Goal: Task Accomplishment & Management: Complete application form

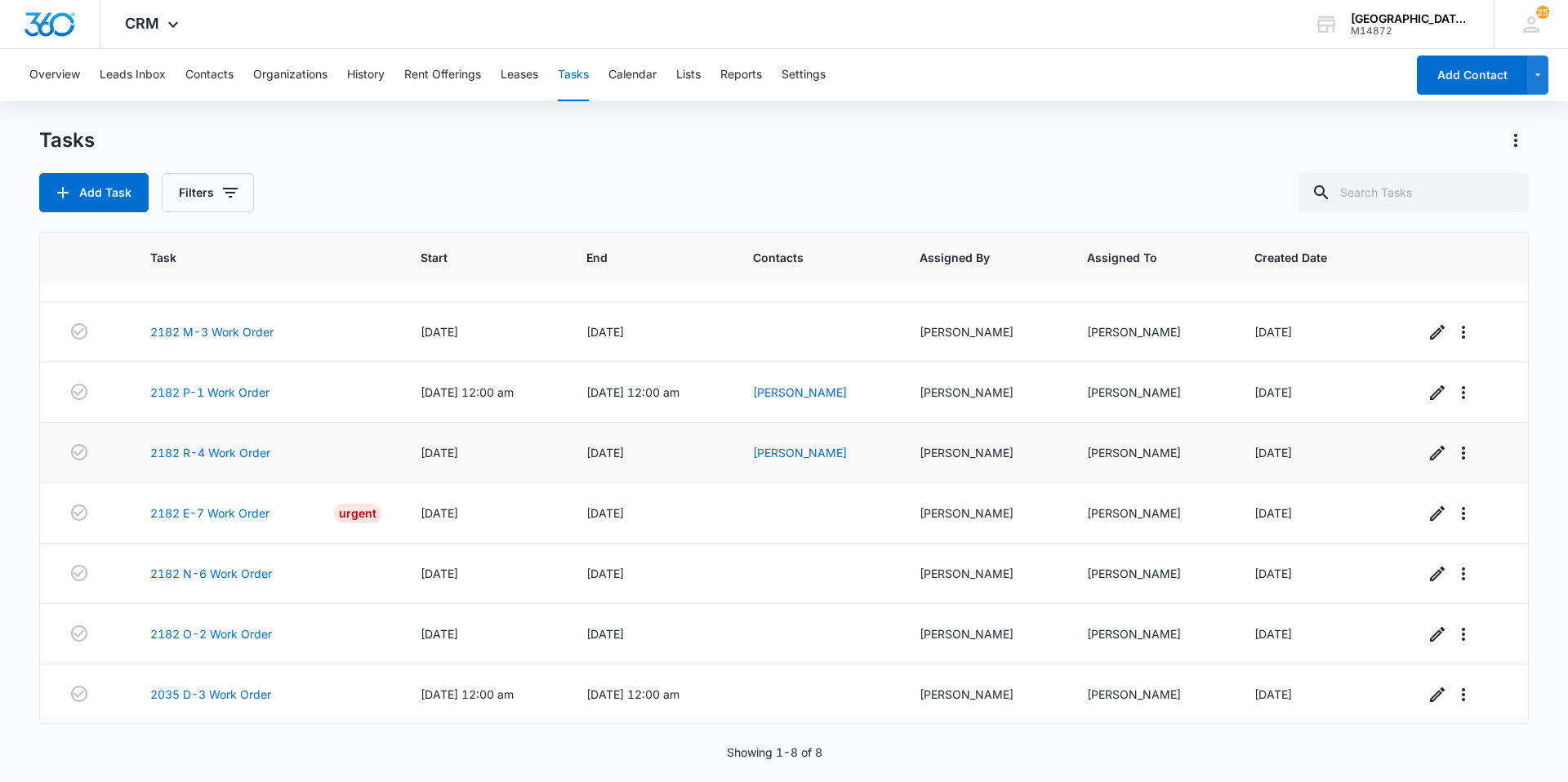
scroll to position [43, 0]
click at [191, 180] on button "Filters" at bounding box center [207, 193] width 92 height 40
click at [220, 382] on label "Complete" at bounding box center [275, 388] width 188 height 17
click at [182, 388] on input "Complete" at bounding box center [181, 388] width 1 height 1
radio input "false"
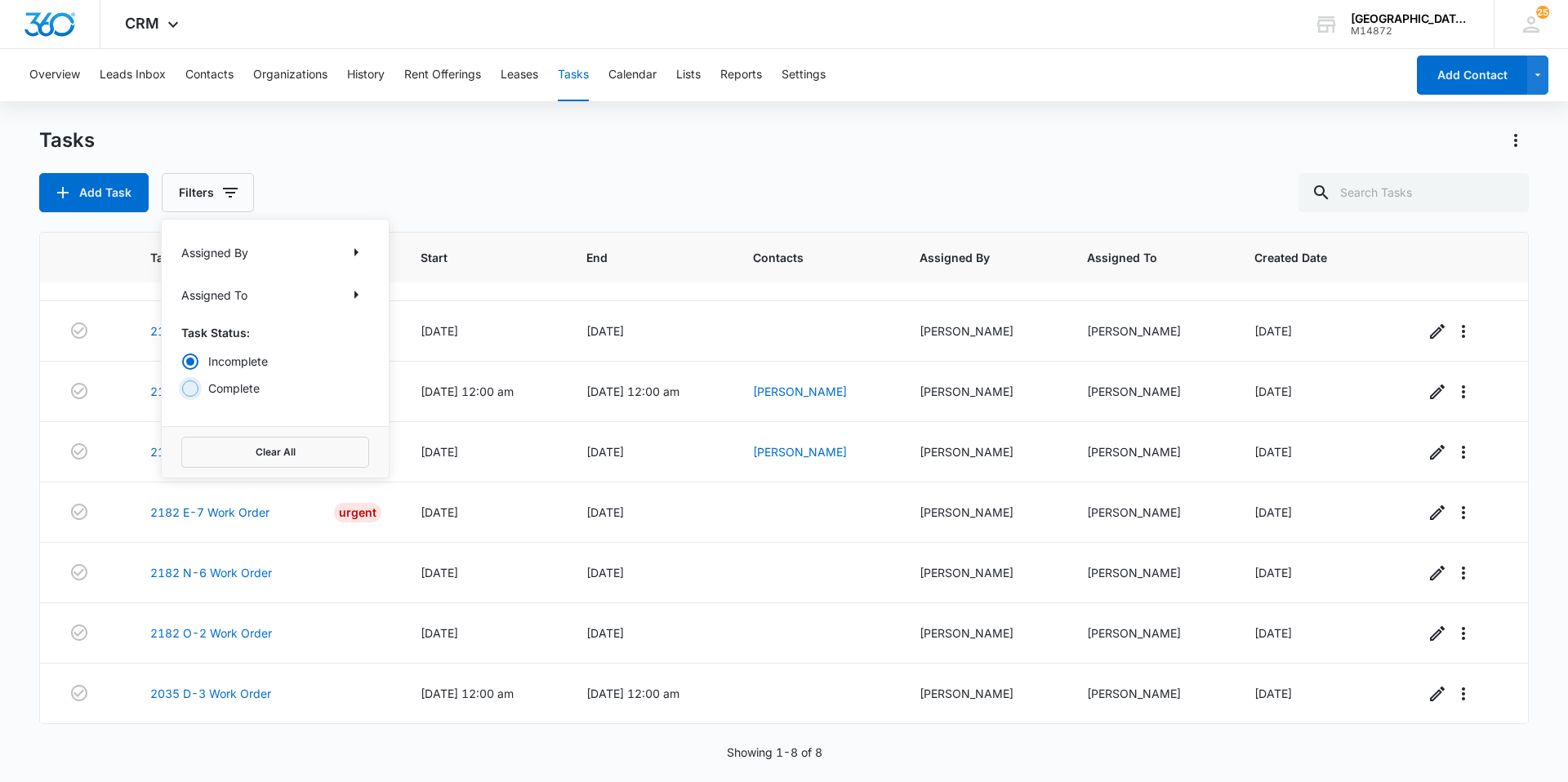
radio input "true"
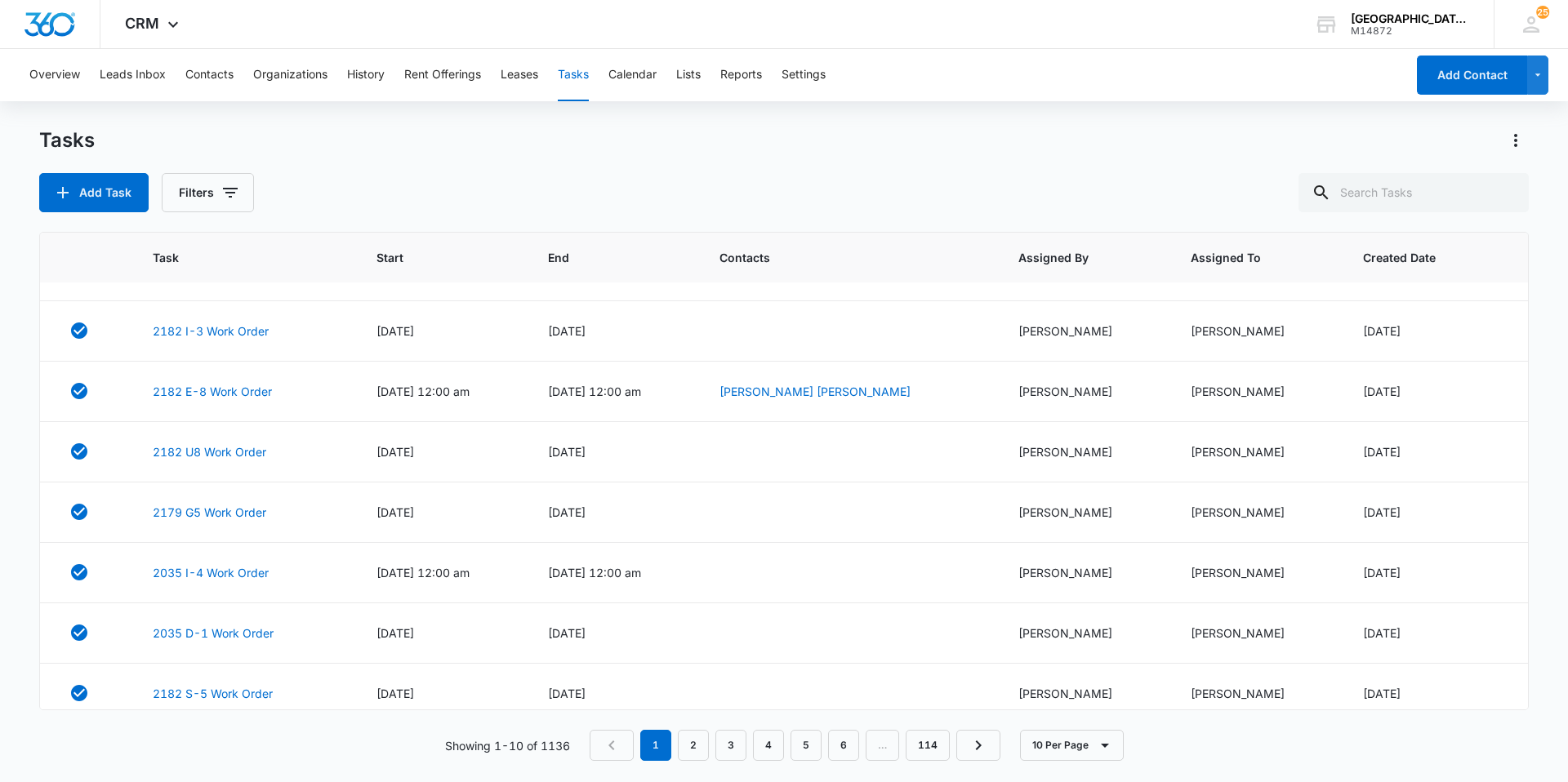
click at [303, 174] on div "Add Task Filters" at bounding box center [784, 193] width 1490 height 40
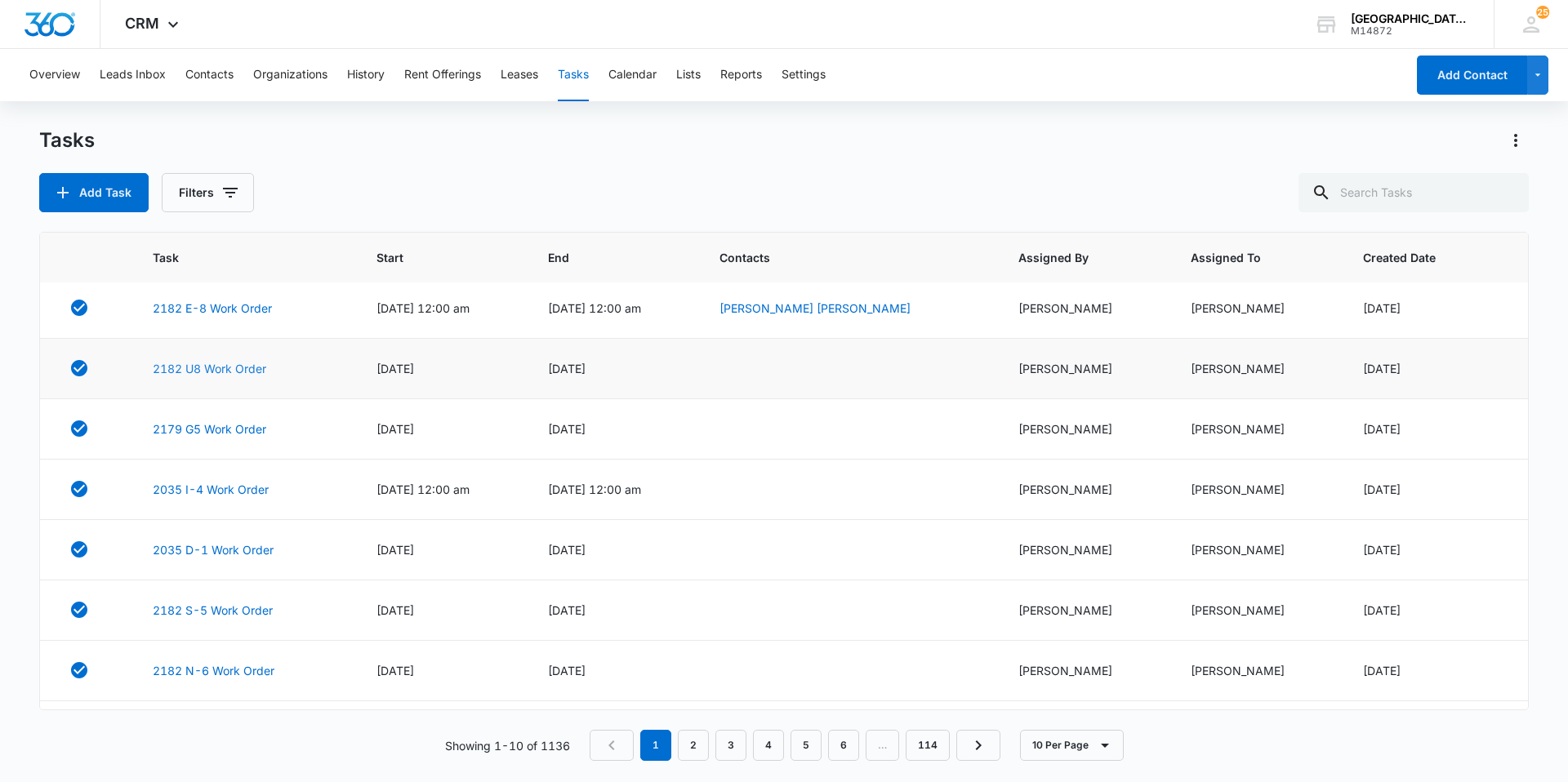
scroll to position [177, 0]
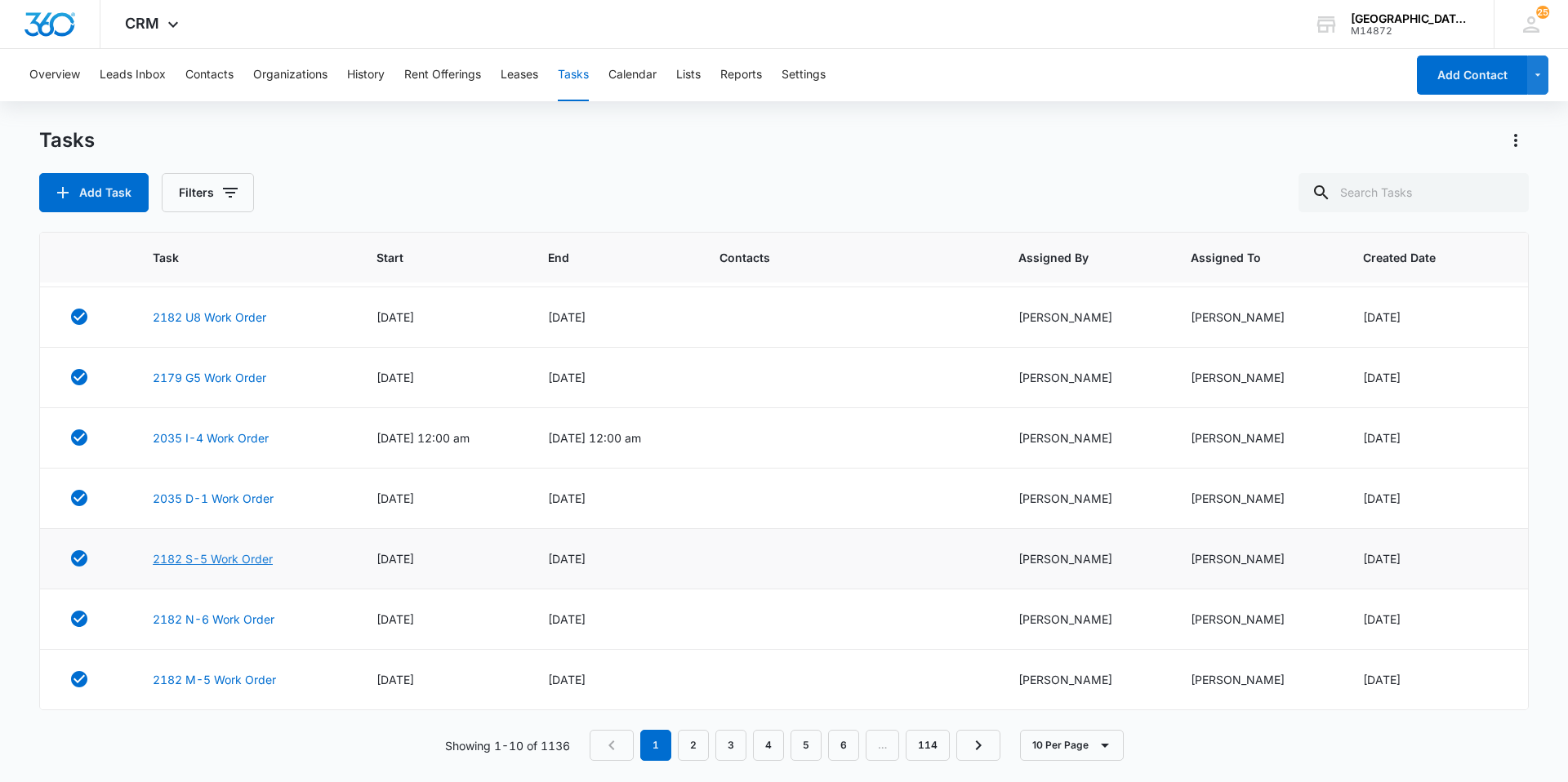
click at [202, 557] on link "2182 S-5 Work Order" at bounding box center [213, 559] width 120 height 17
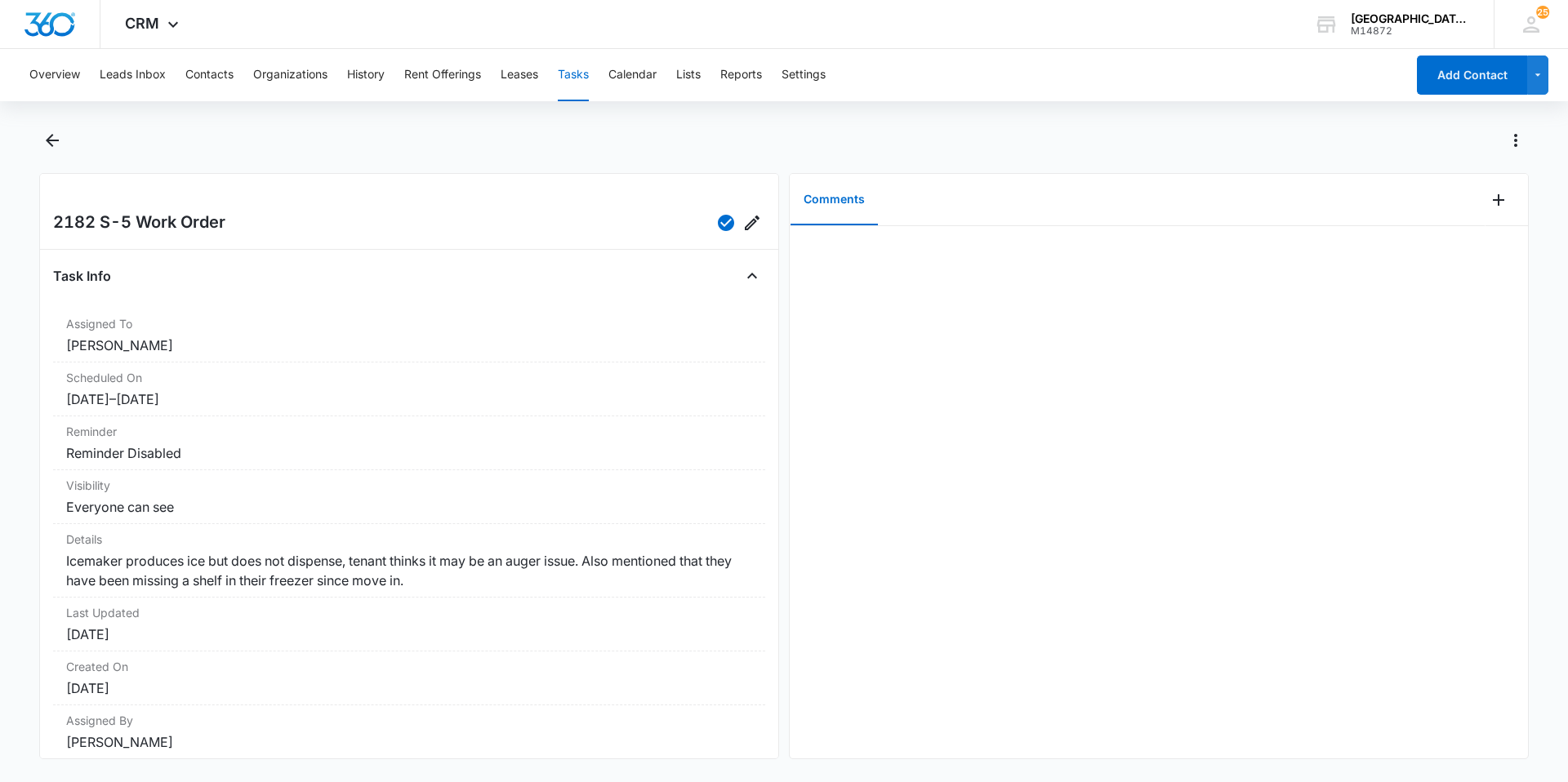
click at [573, 59] on button "Tasks" at bounding box center [574, 75] width 31 height 52
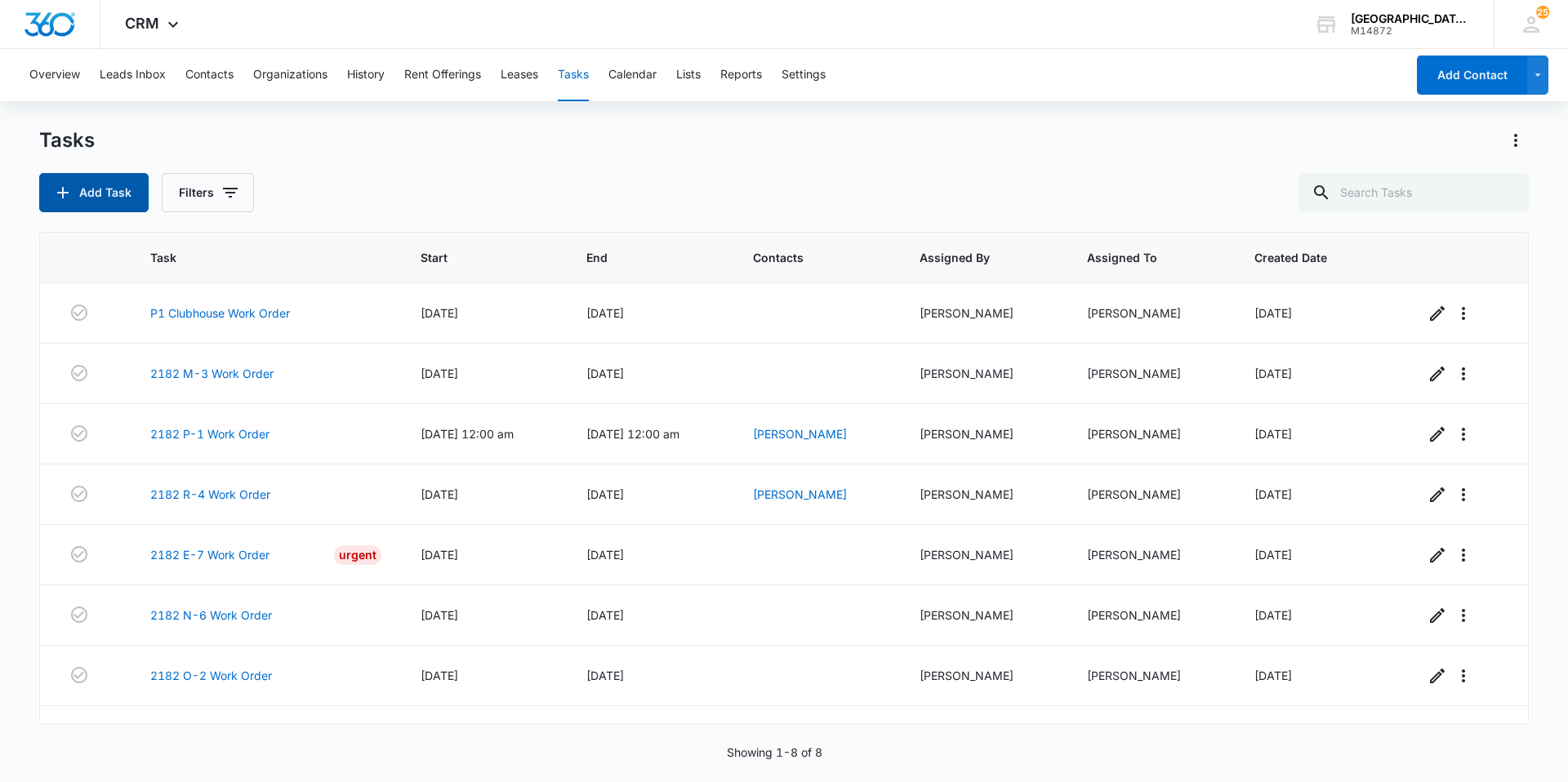
click at [91, 183] on button "Add Task" at bounding box center [94, 193] width 109 height 40
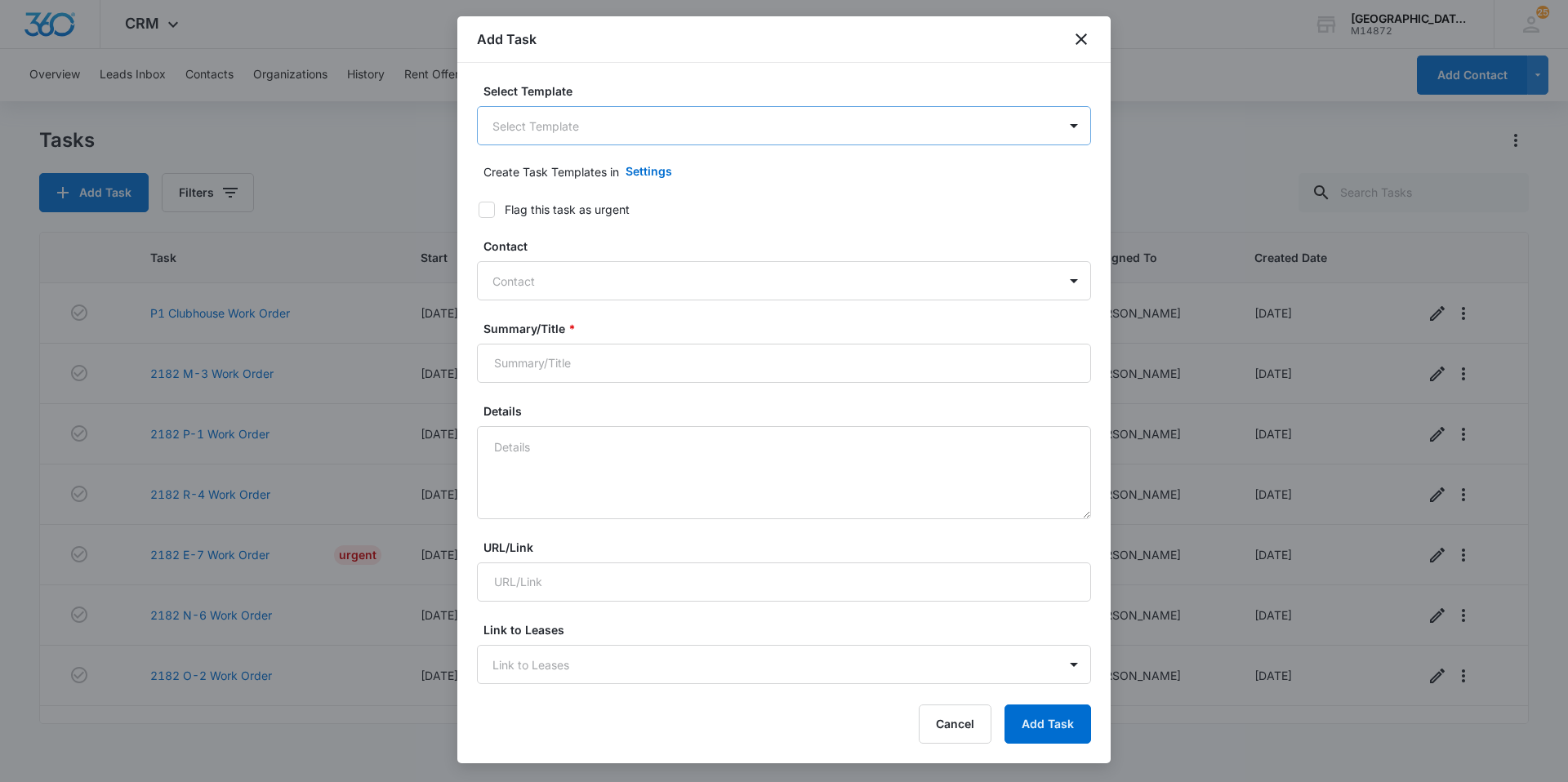
click at [779, 142] on body "CRM Apps Websites Forms CRM Email Social Content Ads Intelligence Files Brand S…" at bounding box center [784, 391] width 1568 height 782
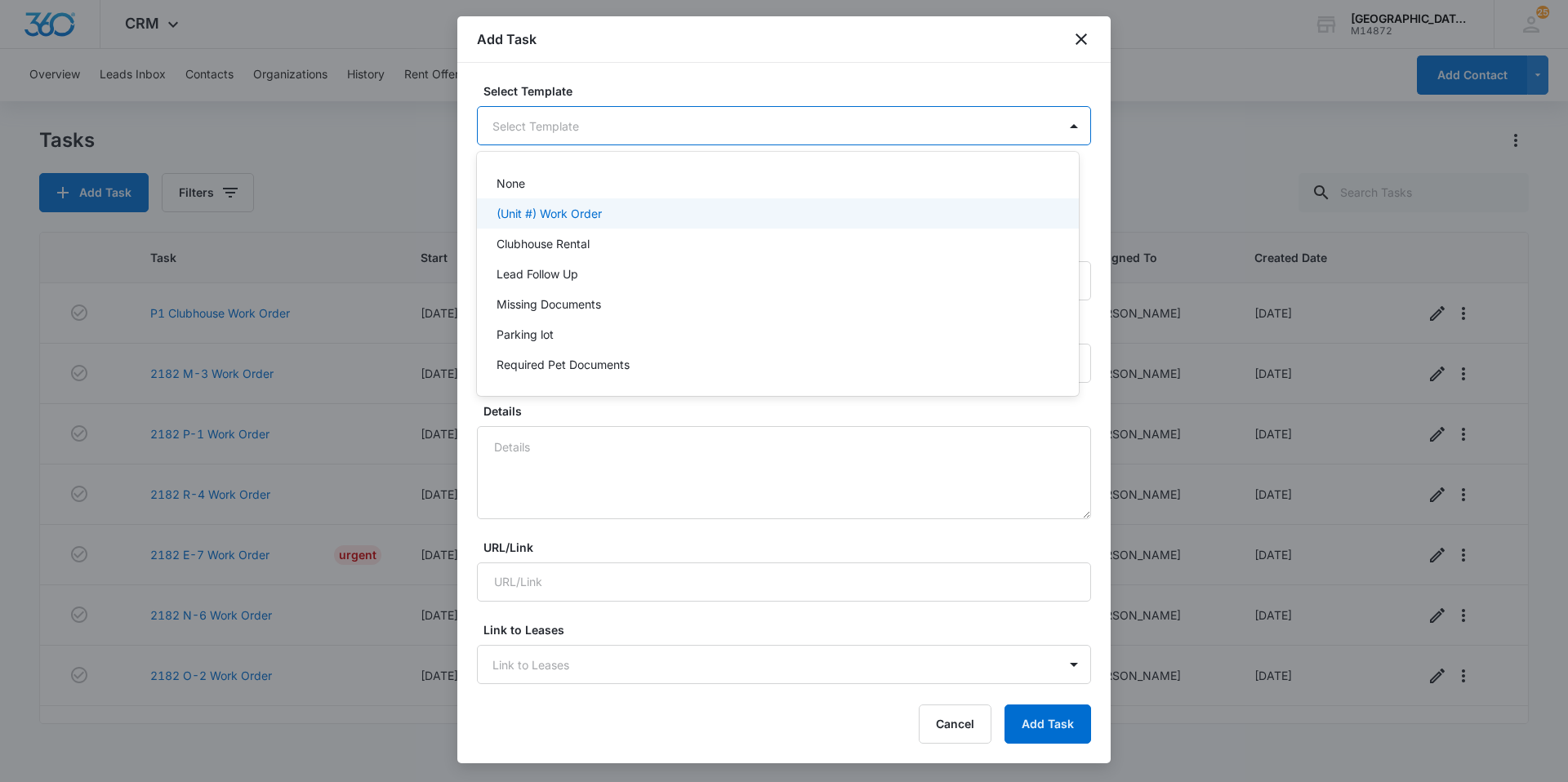
click at [727, 218] on div "(Unit #) Work Order" at bounding box center [776, 213] width 560 height 17
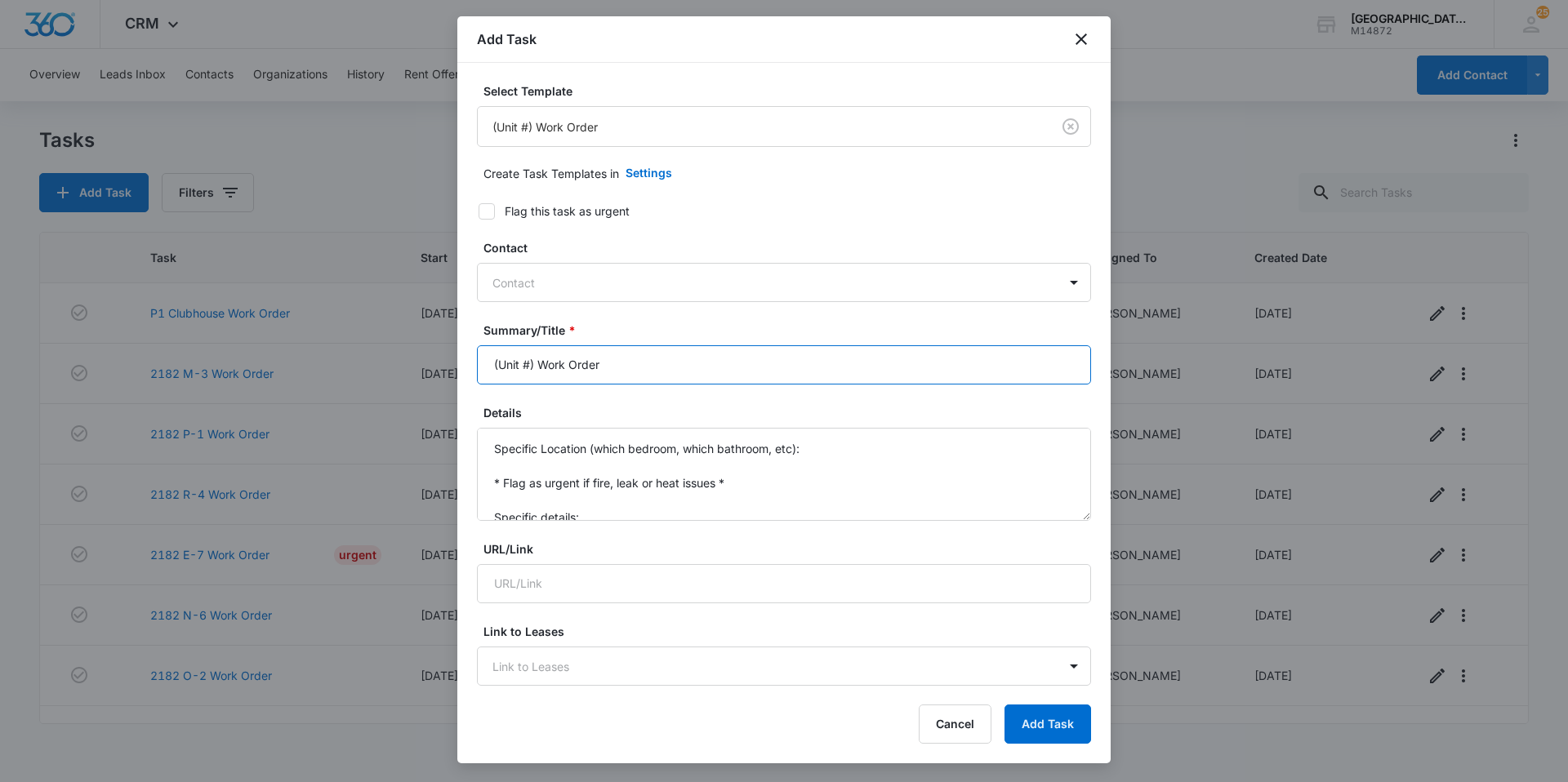
drag, startPoint x: 533, startPoint y: 367, endPoint x: 421, endPoint y: 371, distance: 112.1
click at [421, 371] on body "CRM Apps Websites Forms CRM Email Social Content Ads Intelligence Files Brand S…" at bounding box center [784, 391] width 1568 height 782
type input "2179 D-4 Work Order"
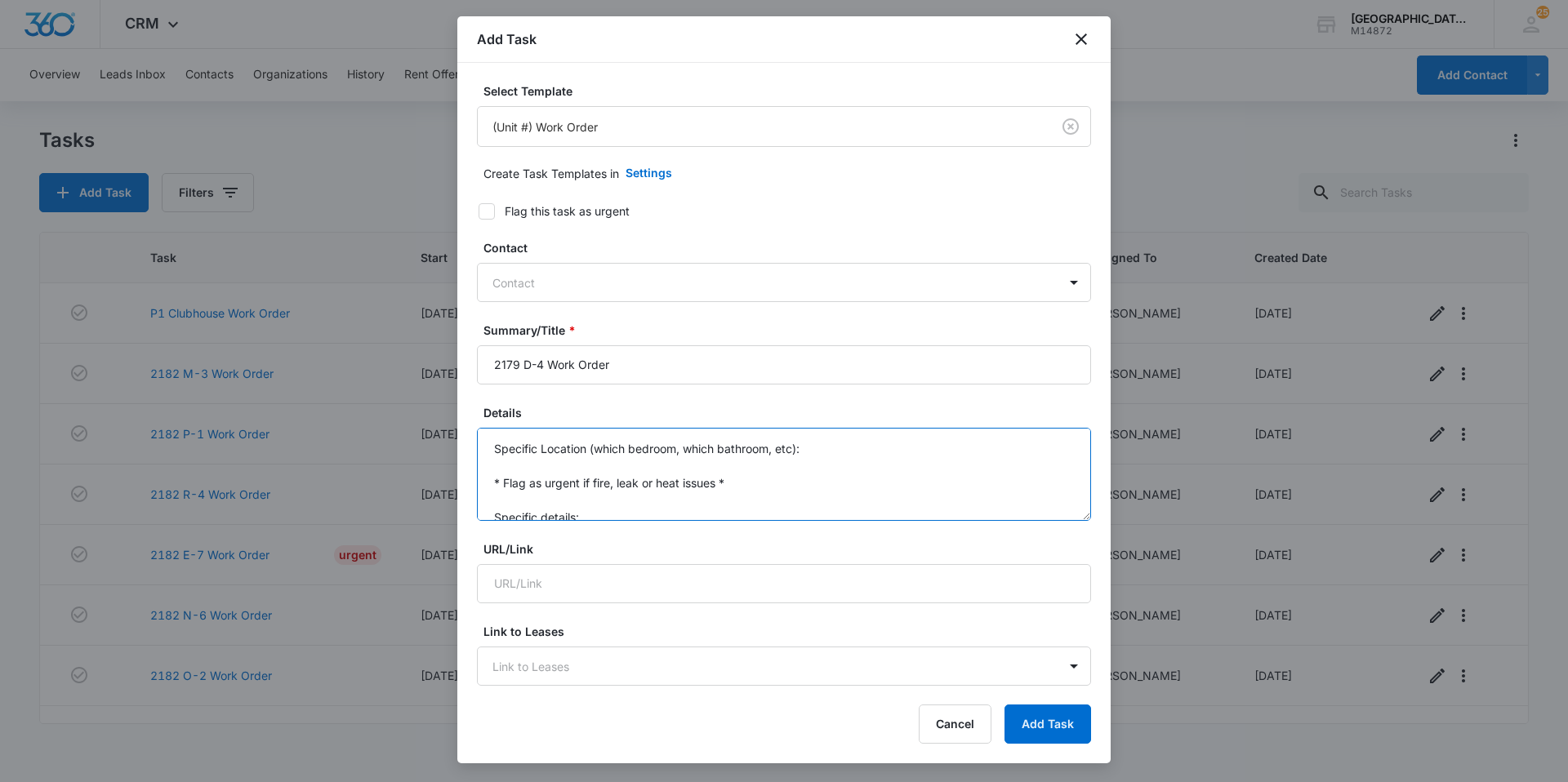
scroll to position [35, 0]
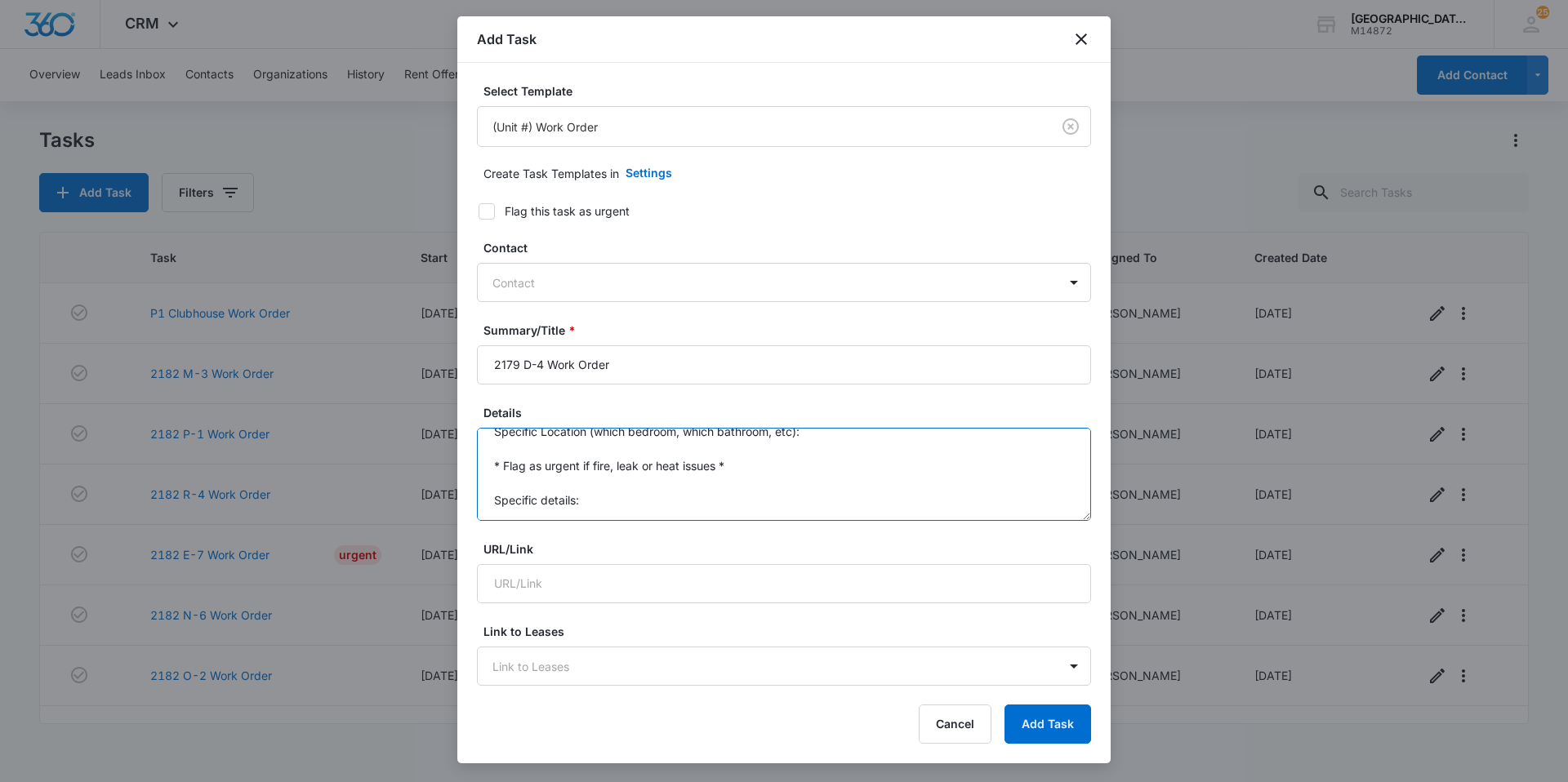
drag, startPoint x: 488, startPoint y: 440, endPoint x: 734, endPoint y: 618, distance: 303.6
click at [734, 618] on form "Select Template (Unit #) Work Order Create Task Templates in Settings Flag this…" at bounding box center [784, 796] width 614 height 1428
type textarea "I"
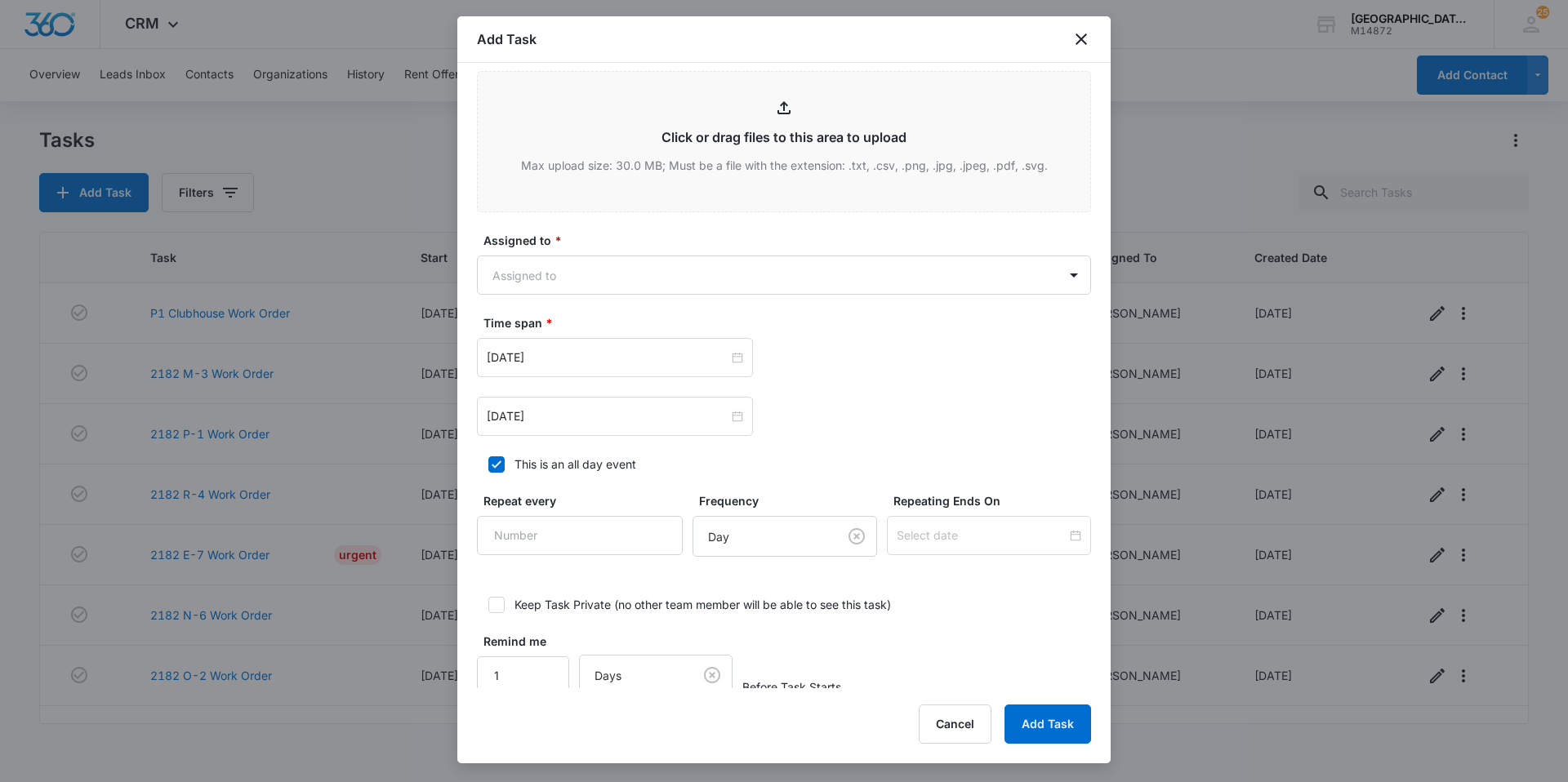
scroll to position [817, 0]
type textarea "Tenant mentioned that their icemaker is no longer producing ice."
click at [674, 271] on body "CRM Apps Websites Forms CRM Email Social Content Ads Intelligence Files Brand S…" at bounding box center [784, 391] width 1568 height 782
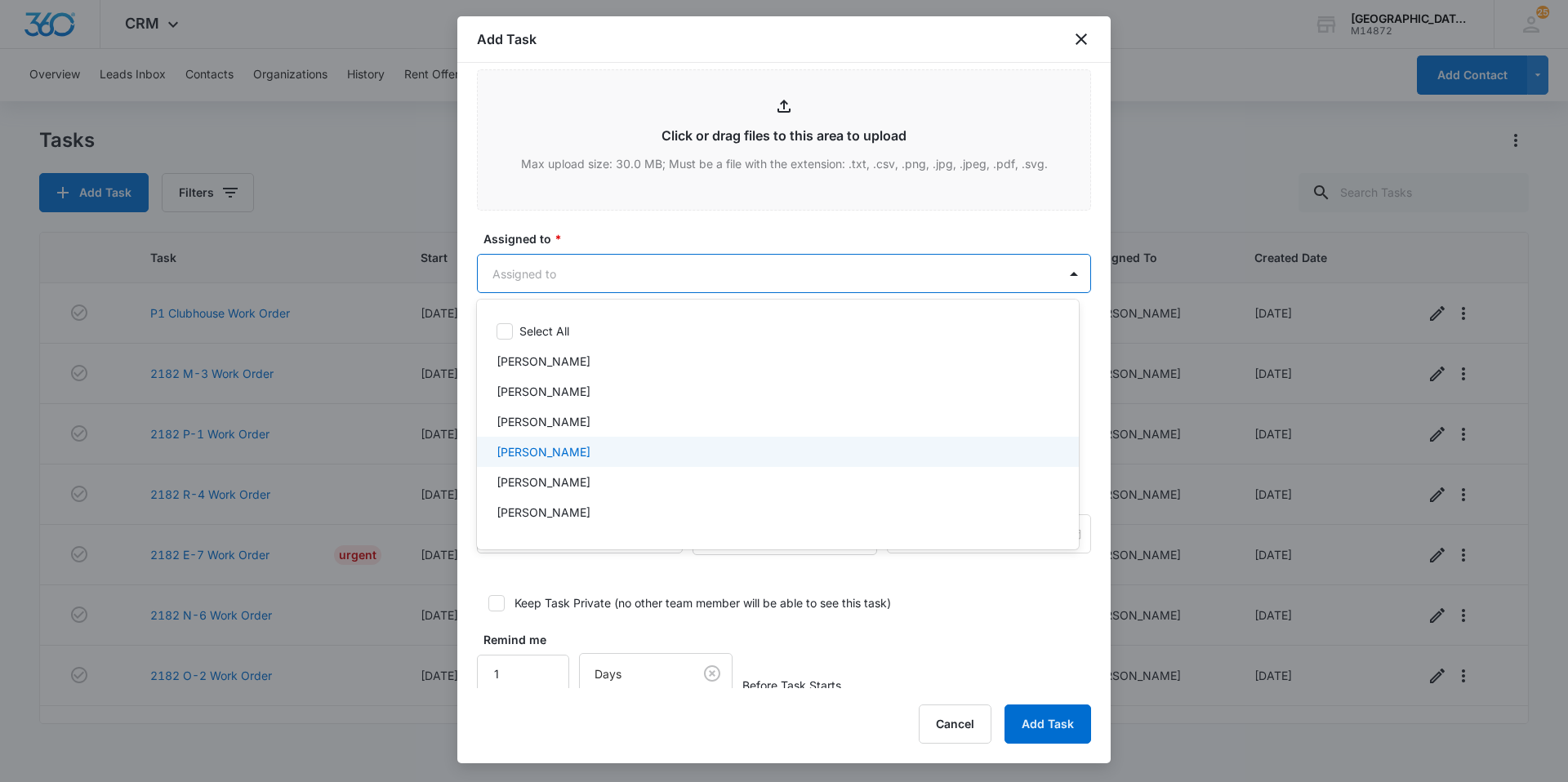
scroll to position [163, 0]
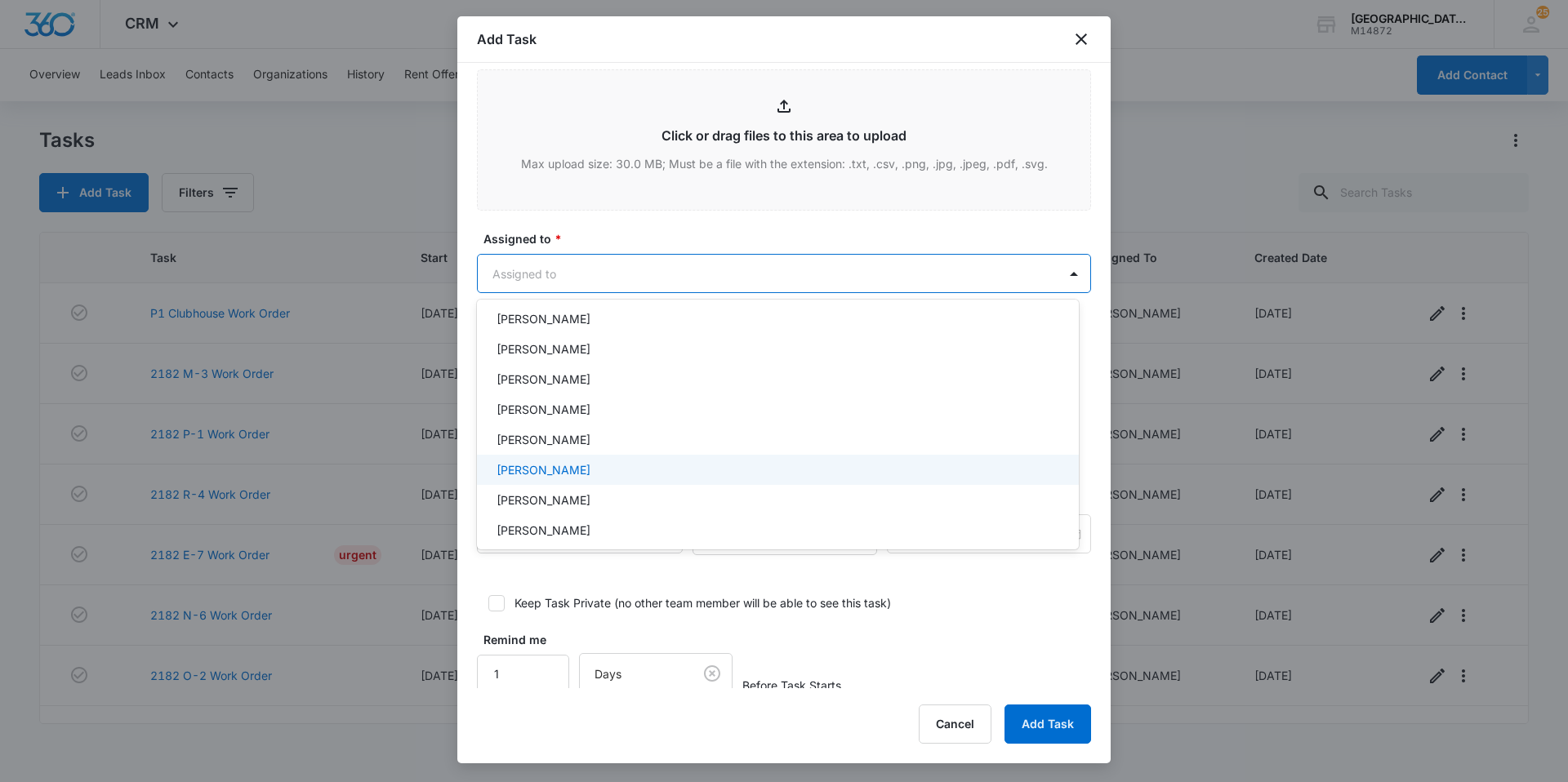
click at [587, 462] on div "[PERSON_NAME]" at bounding box center [776, 470] width 560 height 17
click at [690, 271] on div at bounding box center [784, 391] width 1568 height 782
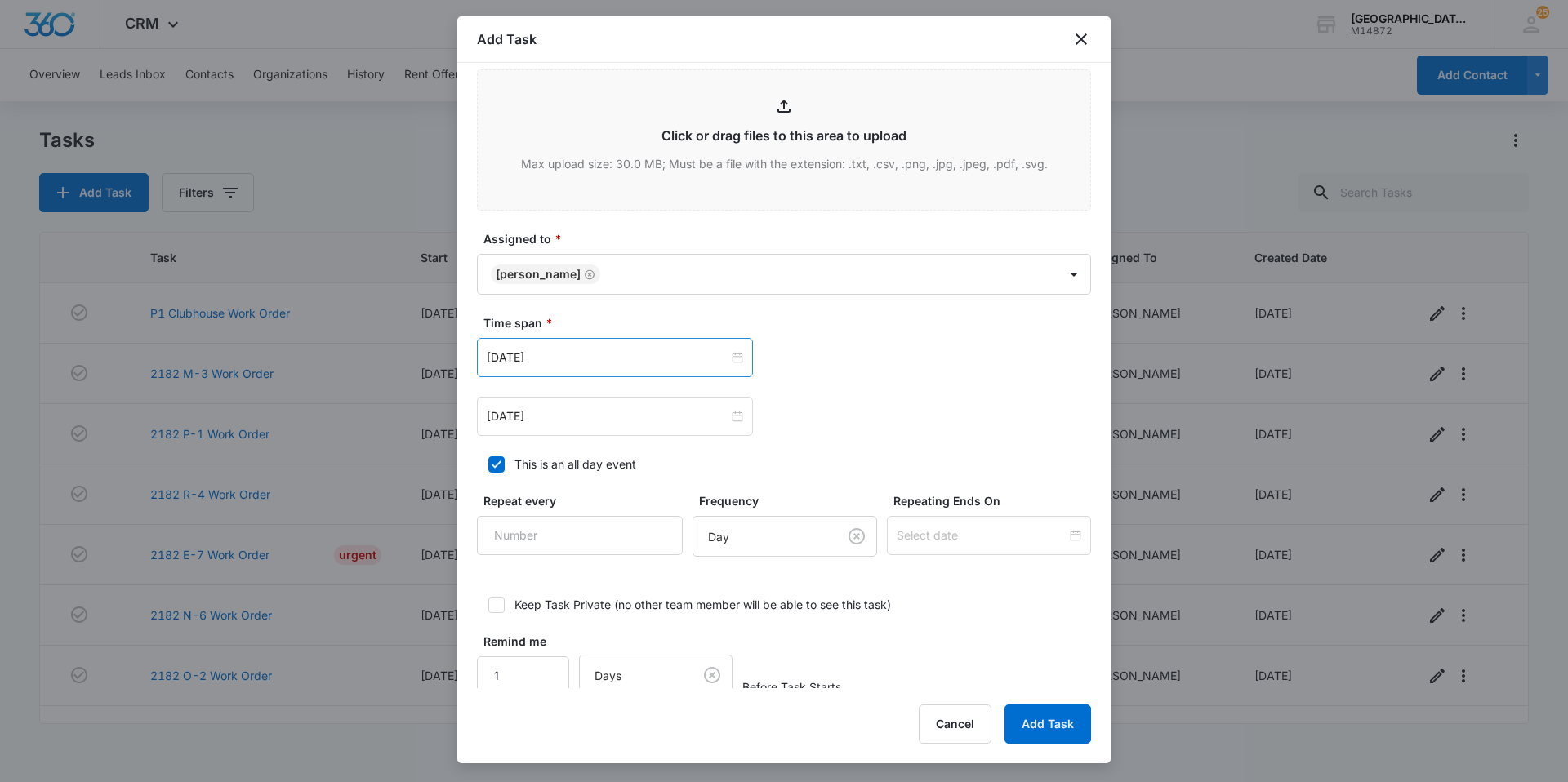
click at [630, 348] on div "Feb 16, 2023" at bounding box center [614, 358] width 276 height 40
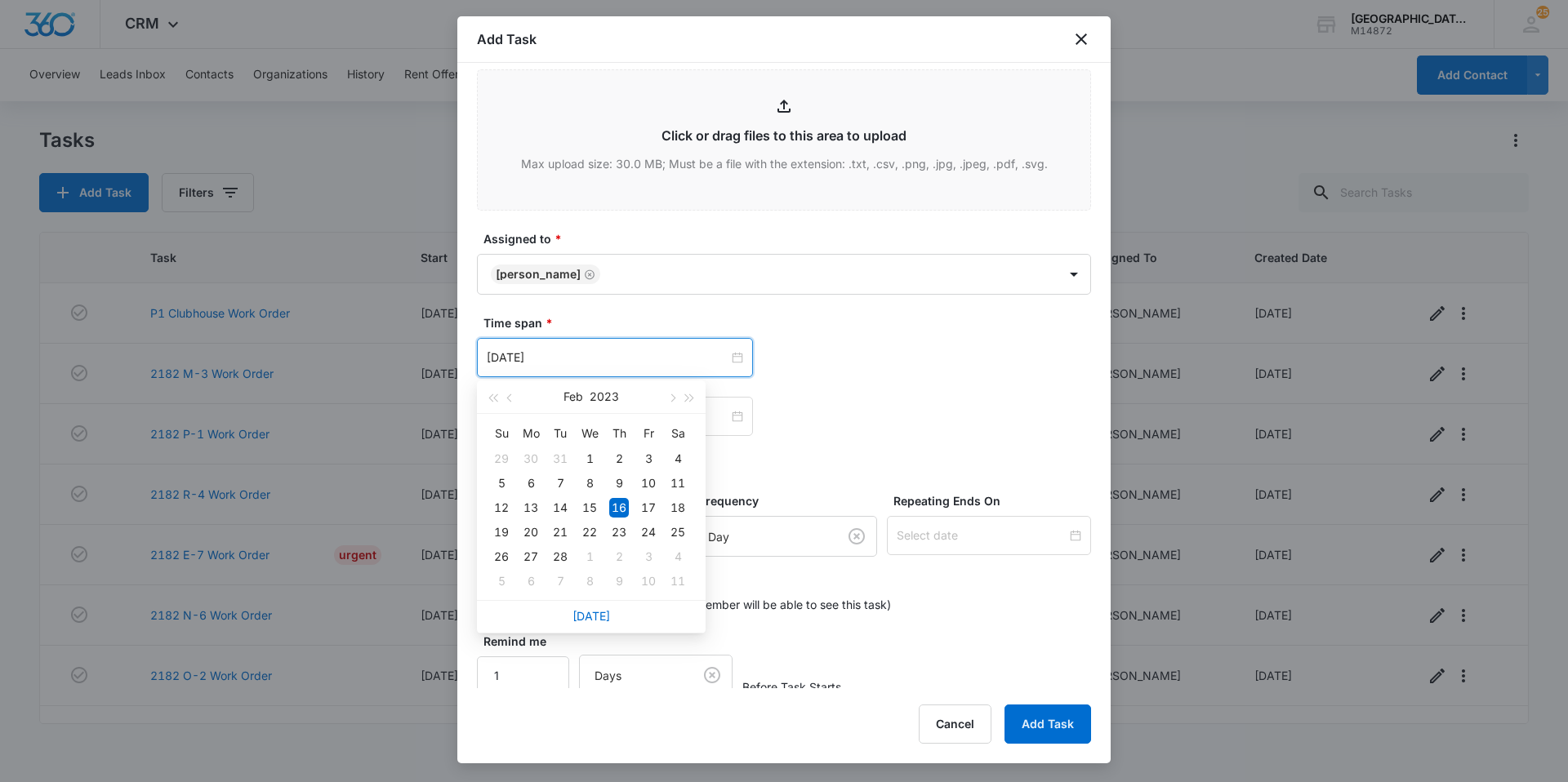
click at [592, 607] on div "Today" at bounding box center [591, 617] width 229 height 33
click at [593, 612] on link "Today" at bounding box center [591, 616] width 38 height 14
type input "Aug 12, 2025"
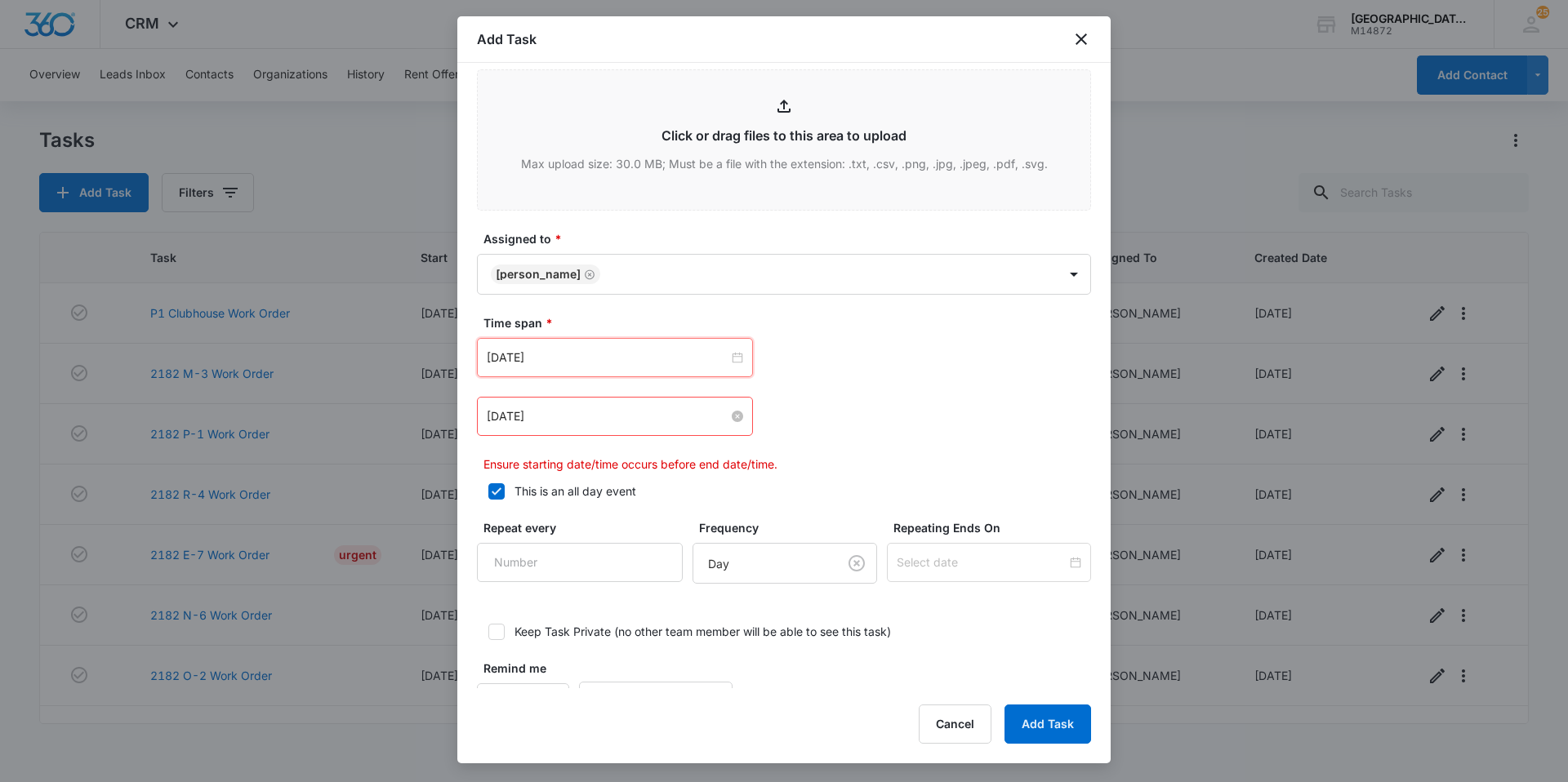
click at [611, 422] on input "Feb 16, 2023" at bounding box center [607, 417] width 242 height 18
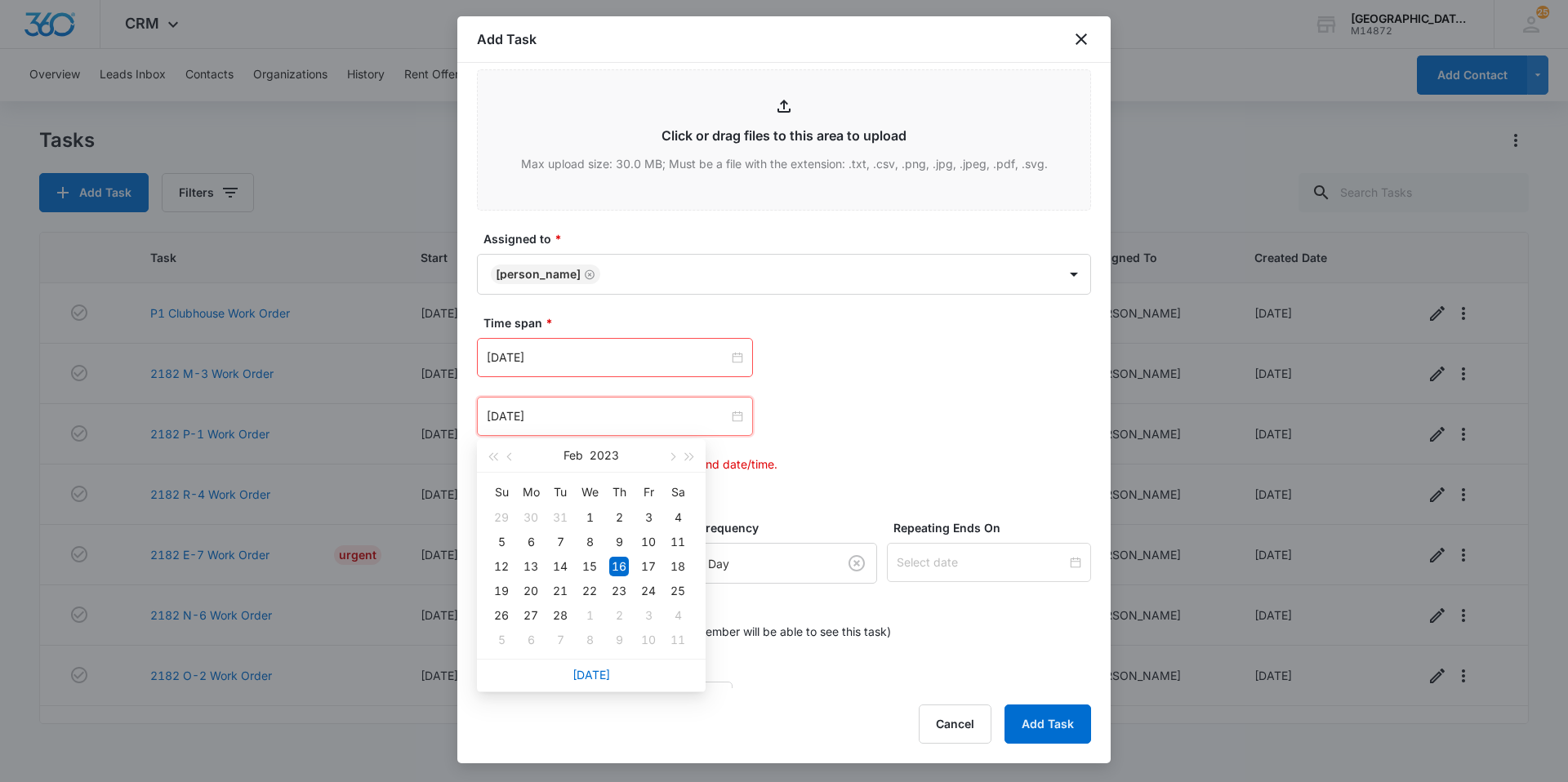
click at [596, 687] on div "Today" at bounding box center [591, 676] width 229 height 33
click at [598, 677] on link "Today" at bounding box center [591, 675] width 38 height 14
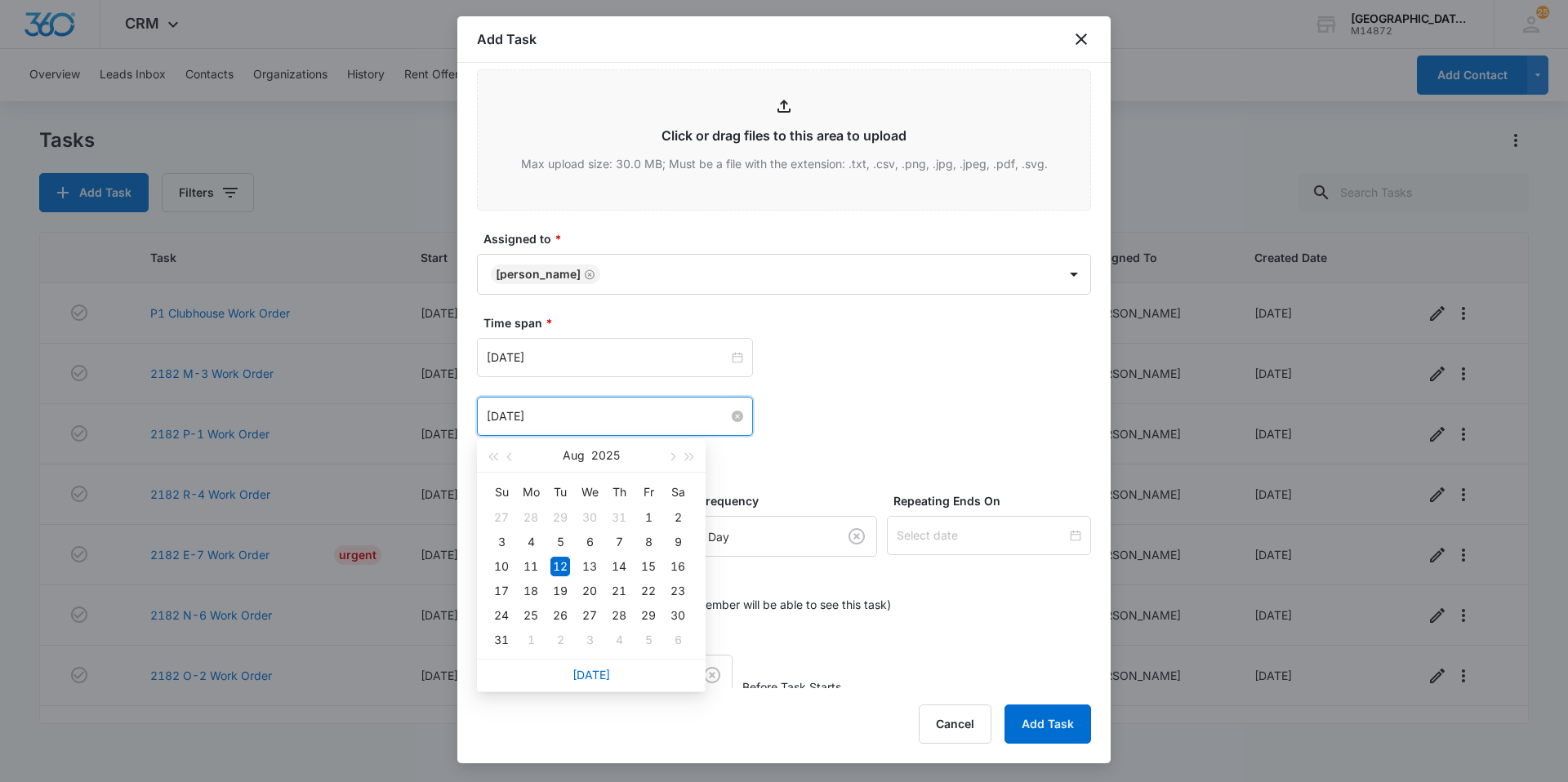
click at [630, 421] on input "Aug 12, 2025" at bounding box center [607, 417] width 242 height 18
type input "Aug 19, 2025"
click at [553, 588] on div "19" at bounding box center [561, 591] width 20 height 20
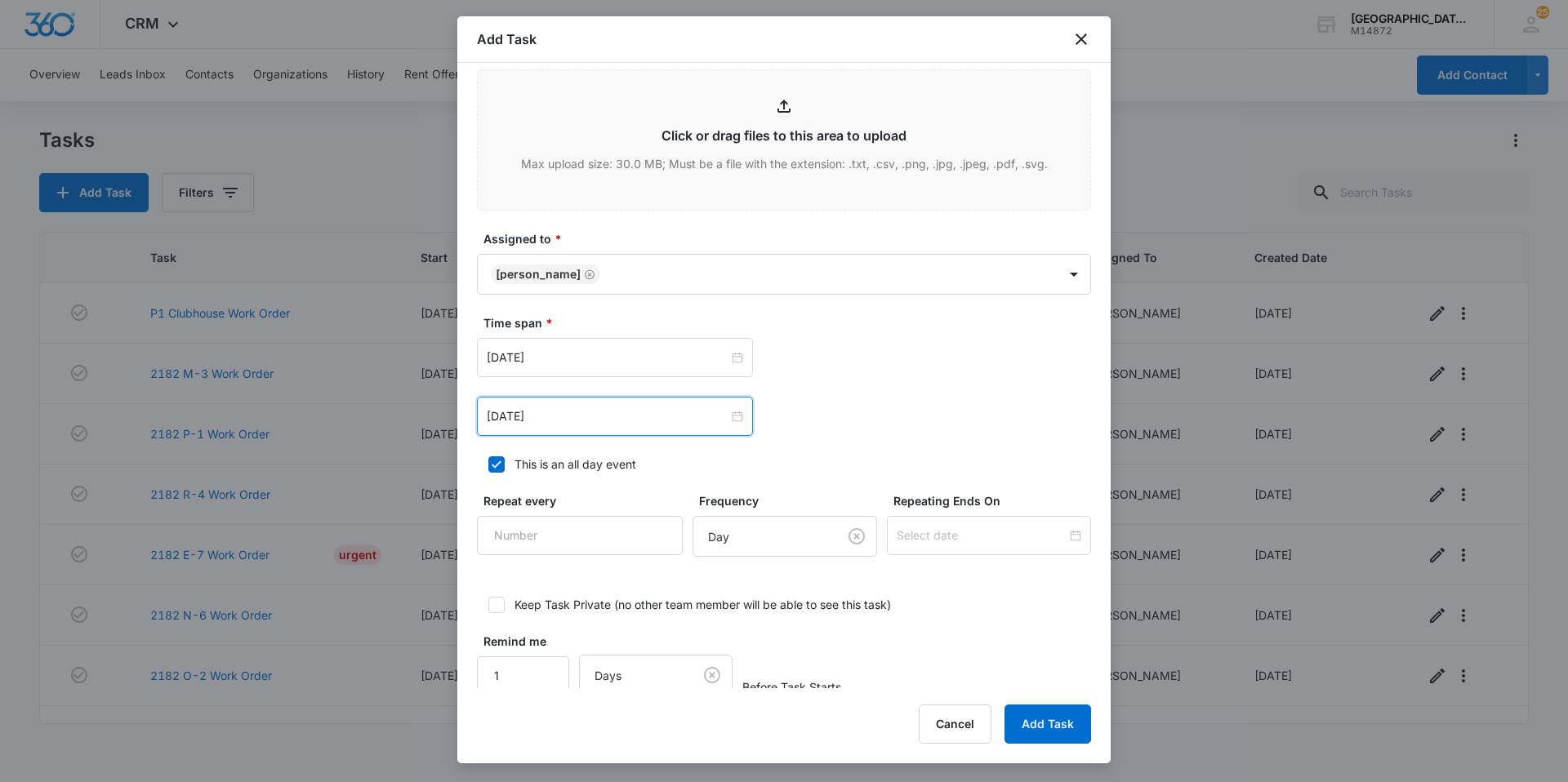
click at [886, 432] on div "Aug 19, 2025 Aug 2025 Su Mo Tu We Th Fr Sa 27 28 29 30 31 1 2 3 4 5 6 7 8 9 10 …" at bounding box center [784, 417] width 614 height 40
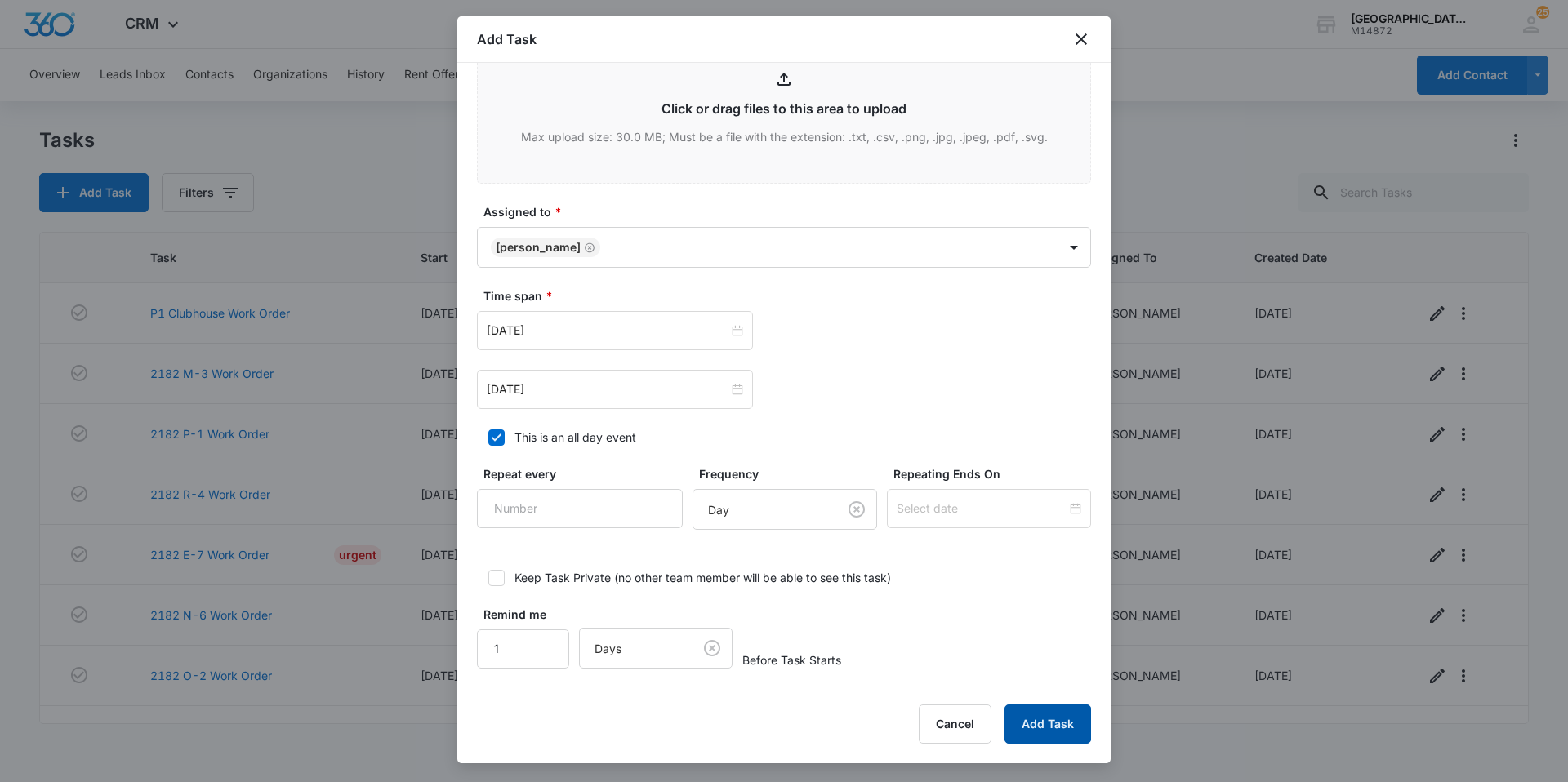
click at [1036, 713] on button "Add Task" at bounding box center [1047, 724] width 86 height 40
